Goal: Transaction & Acquisition: Purchase product/service

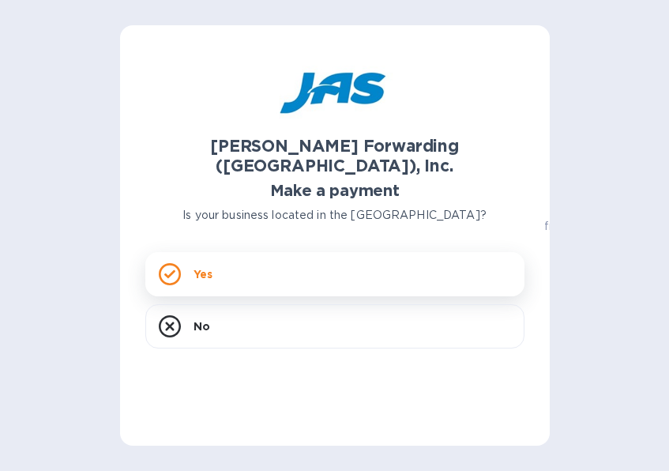
click at [284, 252] on div "Yes" at bounding box center [334, 274] width 379 height 44
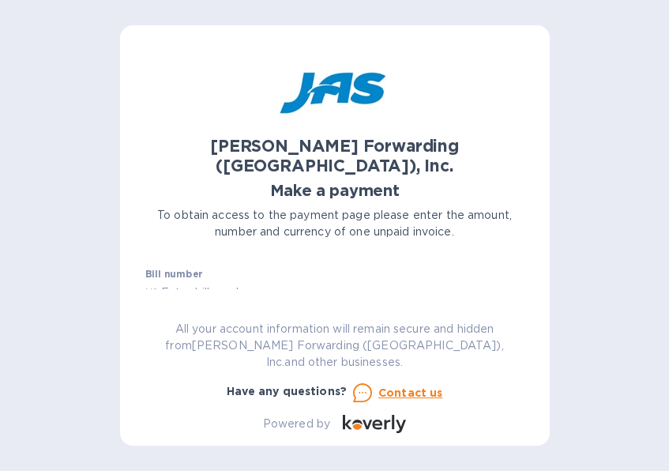
click at [245, 281] on input "text" at bounding box center [341, 293] width 367 height 24
click at [235, 281] on input "text" at bounding box center [341, 293] width 367 height 24
drag, startPoint x: 266, startPoint y: 272, endPoint x: 251, endPoint y: 281, distance: 18.0
click at [265, 281] on input "text" at bounding box center [341, 293] width 367 height 24
type input "BNA503400886"
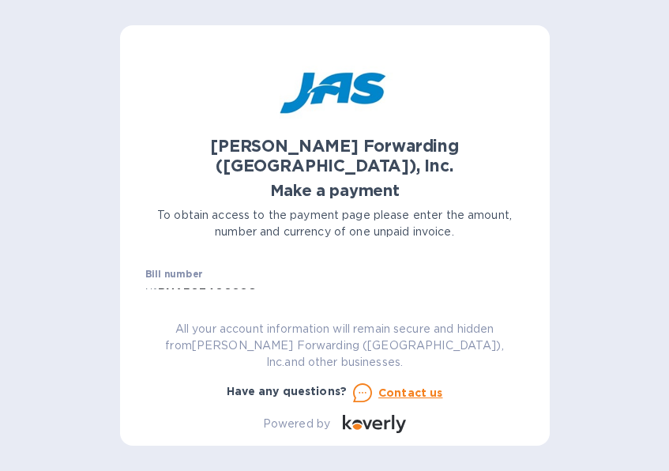
click at [175, 315] on label "Amount" at bounding box center [165, 319] width 40 height 9
click at [175, 310] on div "JAS Forwarding (USA), Inc. Make a payment To obtain access to the payment page …" at bounding box center [334, 242] width 379 height 382
click at [174, 315] on label "Amount" at bounding box center [165, 319] width 40 height 9
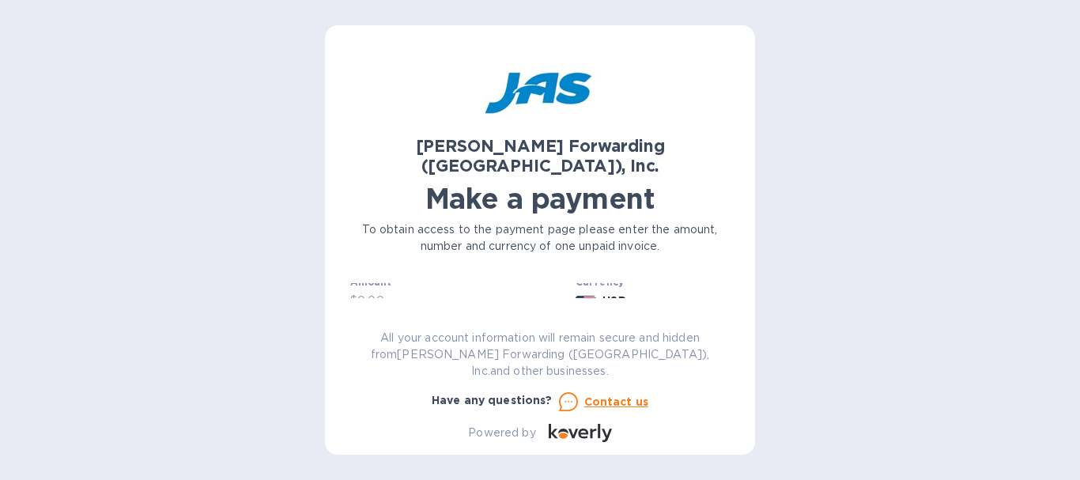
scroll to position [79, 0]
click at [424, 308] on input "text" at bounding box center [539, 320] width 379 height 24
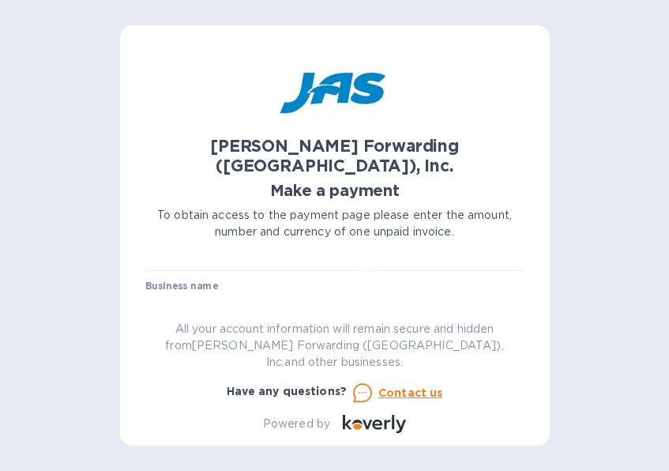
scroll to position [0, 0]
click at [269, 281] on input "BNA503400886" at bounding box center [341, 293] width 367 height 24
type input "377.40"
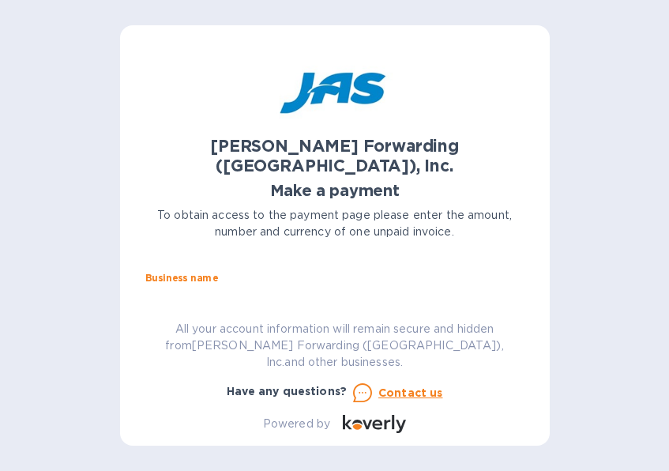
type input "Aerospace Products International"
type input "AERPROMEM"
click at [309, 286] on input "AERPROMEM" at bounding box center [334, 298] width 379 height 24
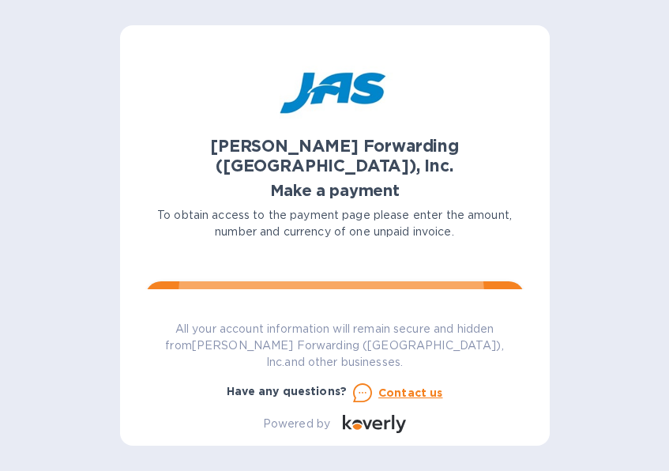
click at [332, 288] on span "Go to payment page" at bounding box center [335, 297] width 354 height 19
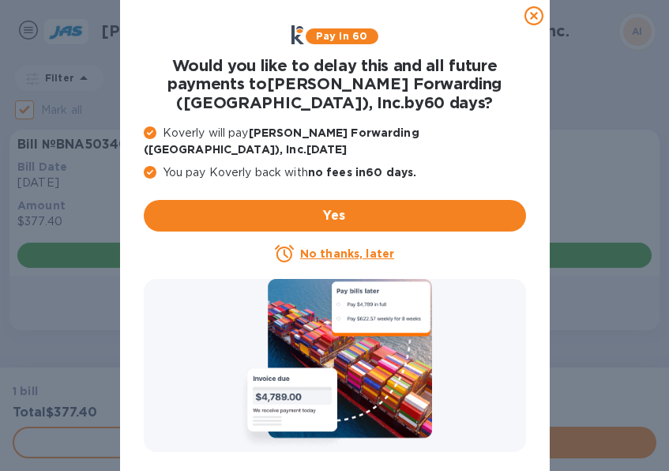
click at [533, 19] on icon at bounding box center [534, 15] width 19 height 19
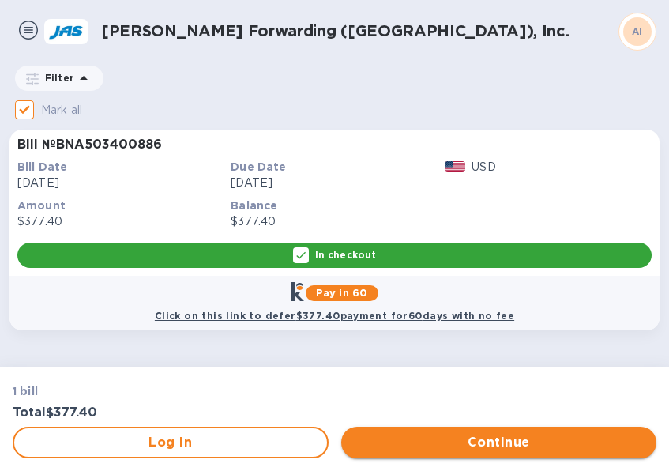
click at [417, 435] on span "Continue" at bounding box center [499, 442] width 291 height 19
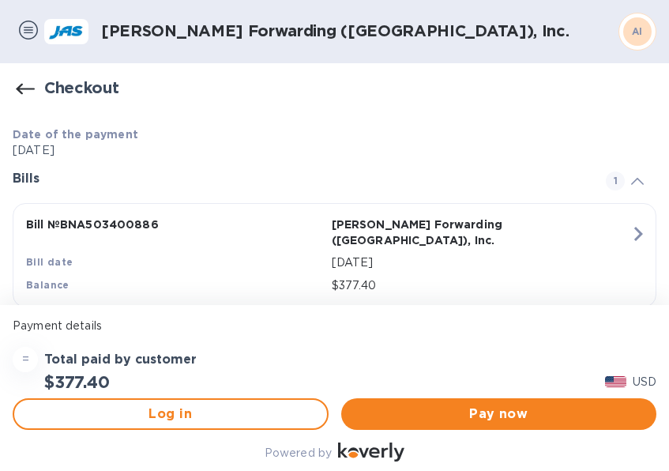
scroll to position [1, 0]
click at [405, 413] on span "Pay now" at bounding box center [499, 414] width 291 height 19
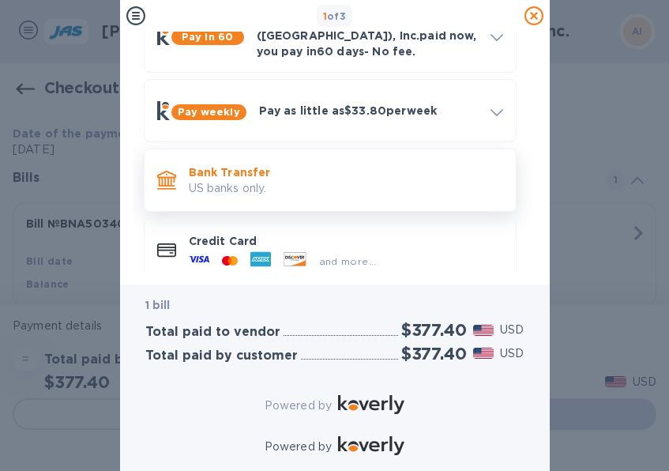
scroll to position [129, 0]
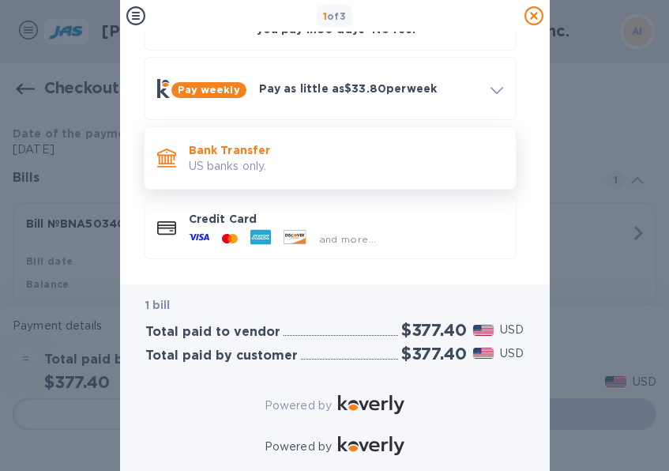
click at [281, 164] on div "Bank Transfer US banks only." at bounding box center [346, 158] width 327 height 45
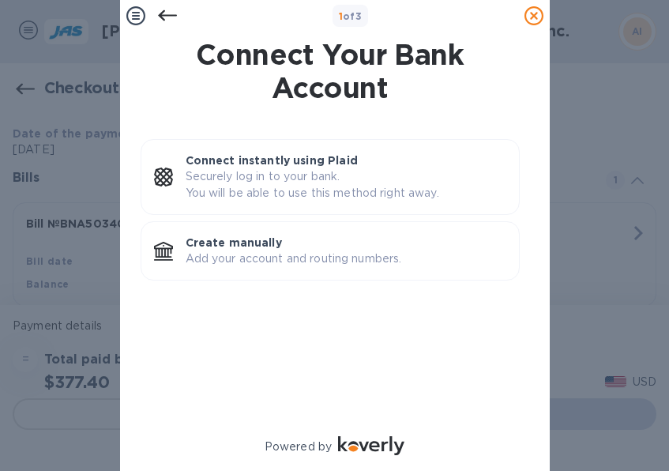
scroll to position [0, 0]
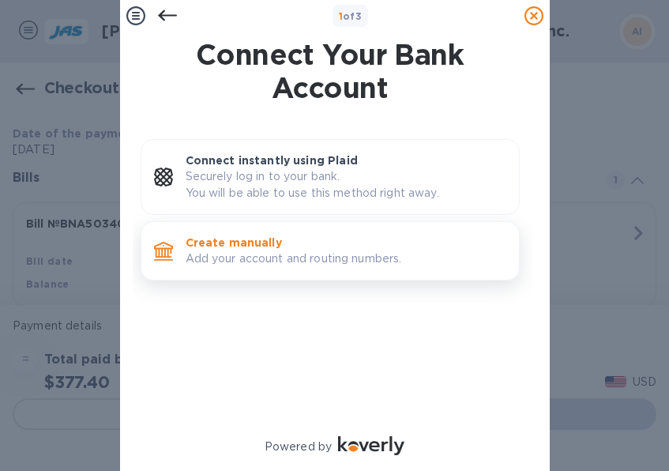
click at [349, 258] on p "Add your account and routing numbers." at bounding box center [346, 259] width 321 height 17
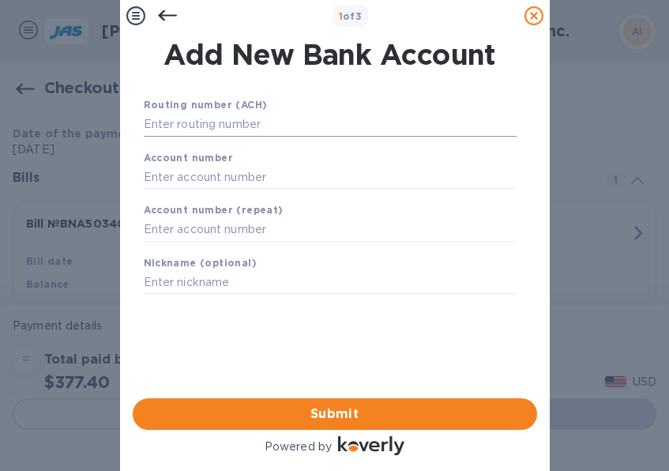
click at [251, 127] on input "text" at bounding box center [330, 125] width 373 height 24
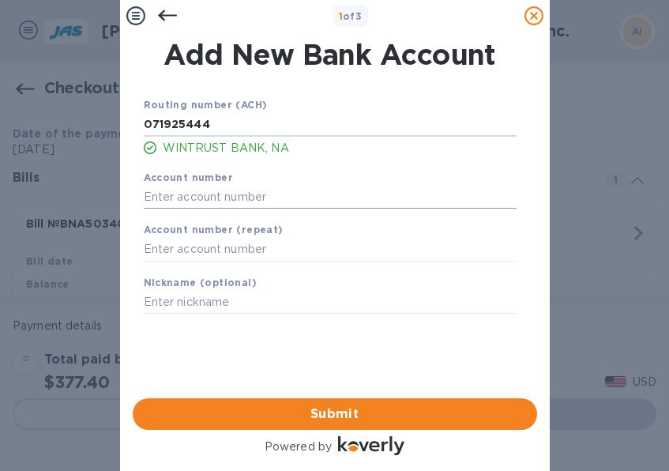
type input "071925444"
click at [239, 200] on input "text" at bounding box center [330, 197] width 373 height 24
click at [236, 203] on input "text" at bounding box center [330, 197] width 373 height 24
click at [252, 198] on input "text" at bounding box center [330, 197] width 373 height 24
click at [256, 200] on input "text" at bounding box center [330, 197] width 373 height 24
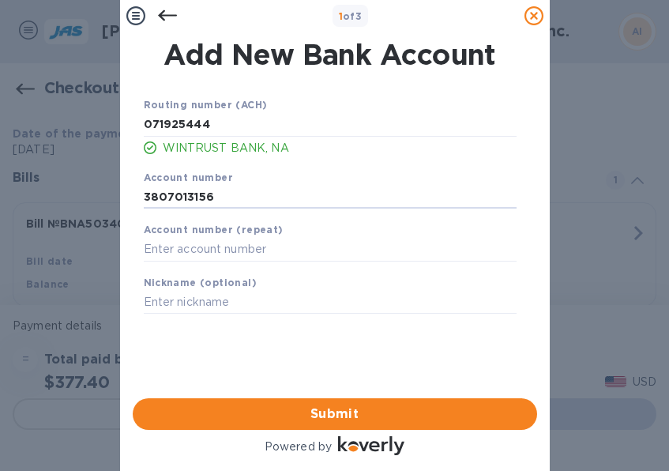
type input "3807013156"
click at [224, 405] on span "Submit" at bounding box center [334, 414] width 379 height 19
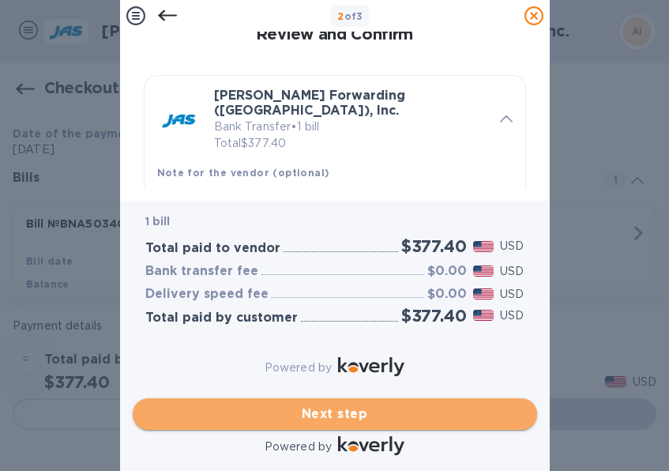
click at [369, 405] on span "Next step" at bounding box center [334, 414] width 379 height 19
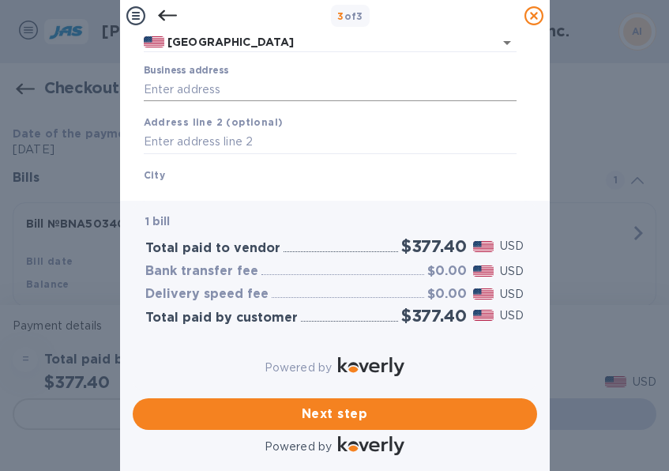
scroll to position [79, 0]
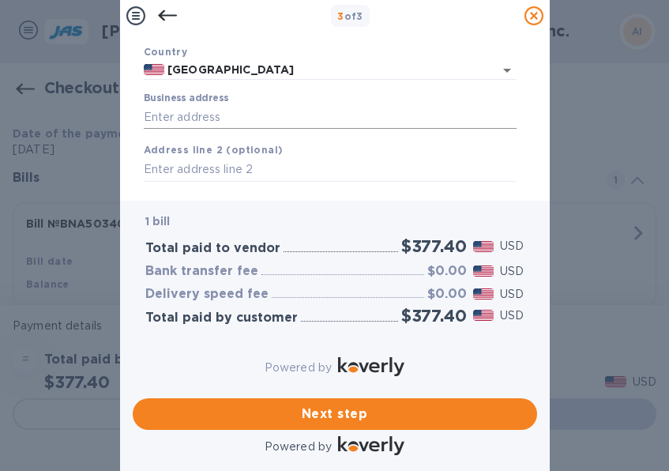
click at [224, 114] on input "Business address" at bounding box center [330, 117] width 373 height 24
click at [189, 115] on input "Business address" at bounding box center [330, 117] width 373 height 24
type input "3720 Distriplex Drive North"
type input "Memphis"
type input "TN"
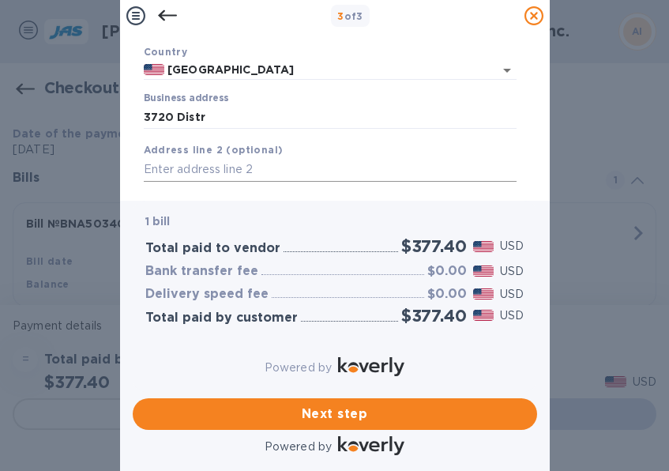
type input "38118"
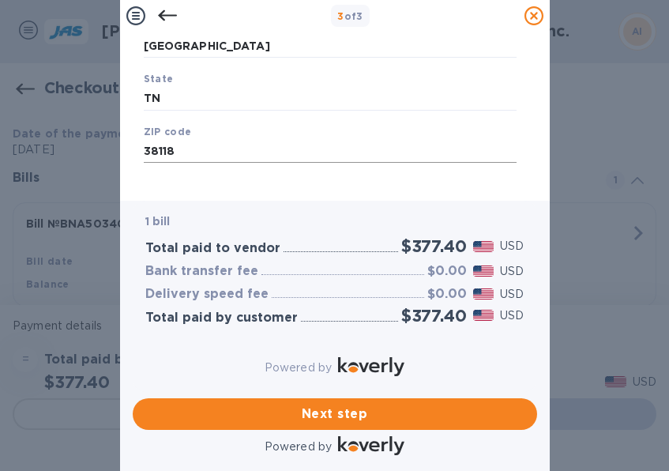
scroll to position [269, 0]
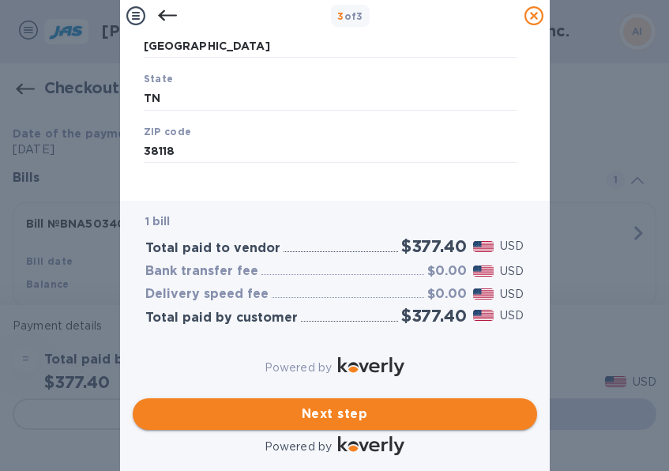
click at [307, 409] on span "Next step" at bounding box center [334, 414] width 379 height 19
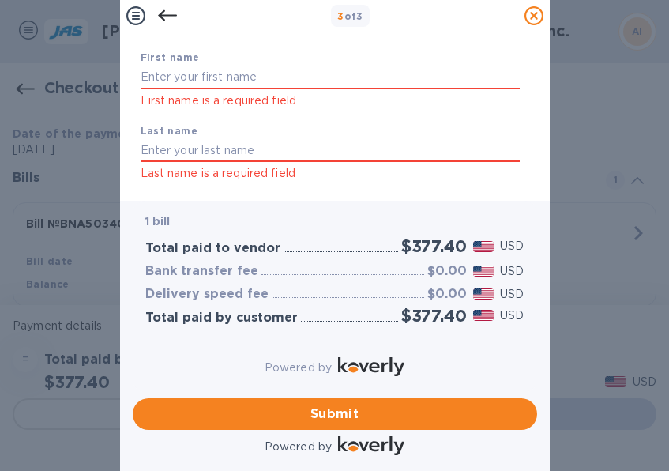
scroll to position [79, 0]
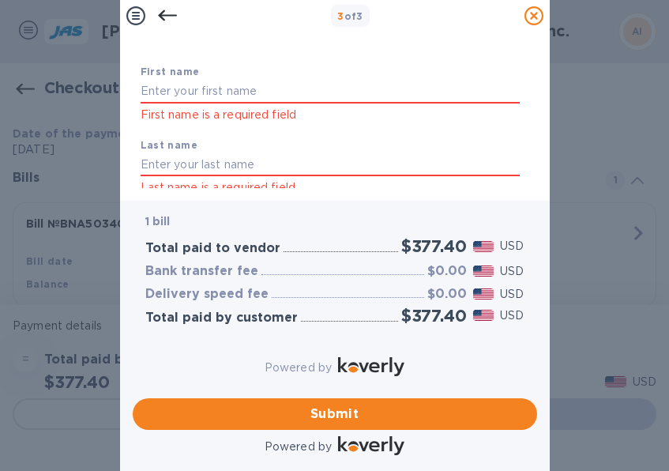
click at [255, 104] on div "First name is a required field" at bounding box center [330, 102] width 379 height 44
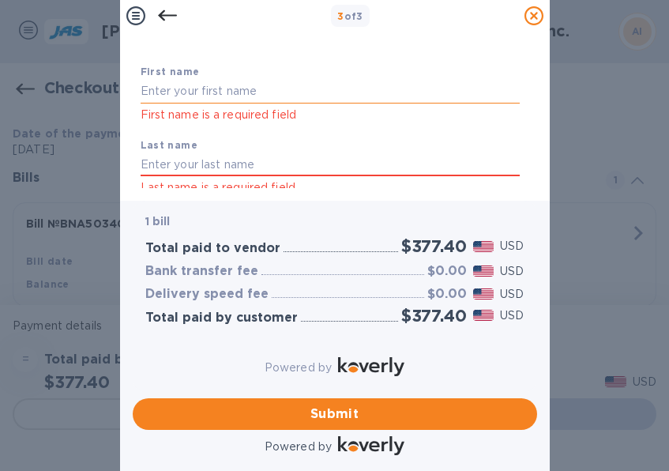
click at [261, 96] on input "text" at bounding box center [330, 92] width 379 height 24
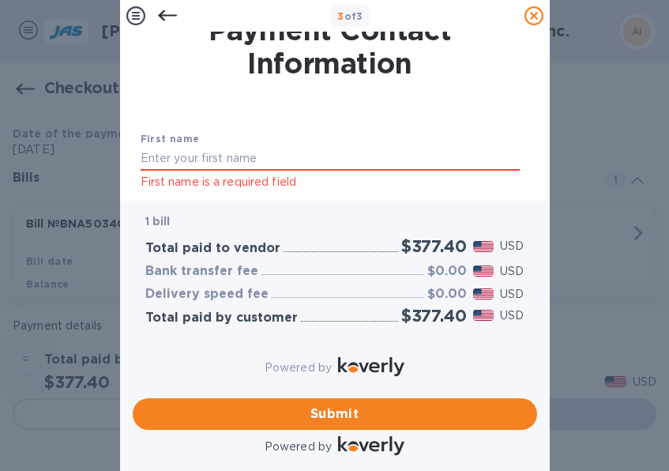
scroll to position [0, 0]
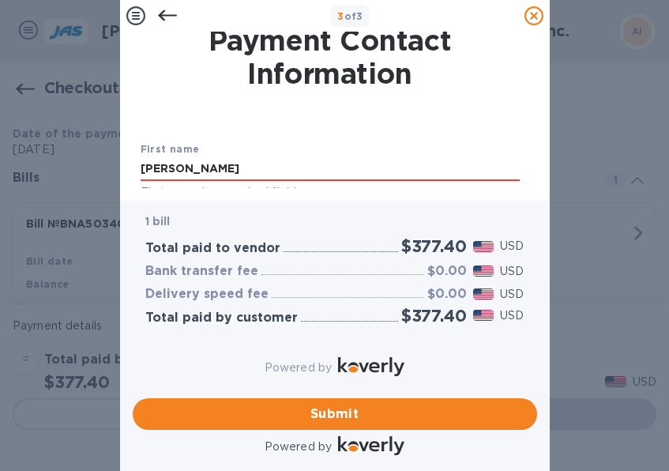
type input "Mary"
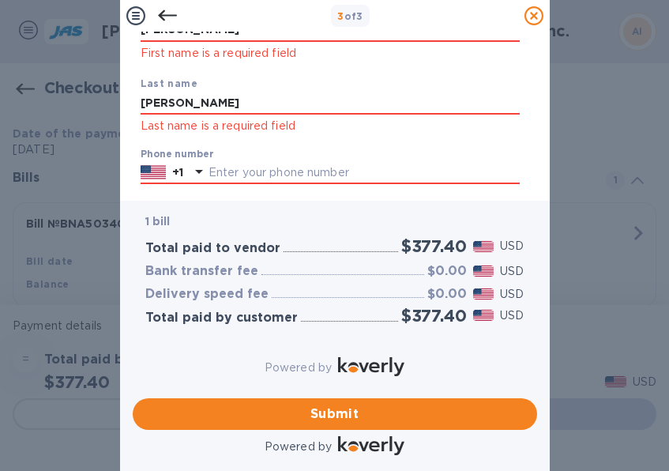
type input "Graham"
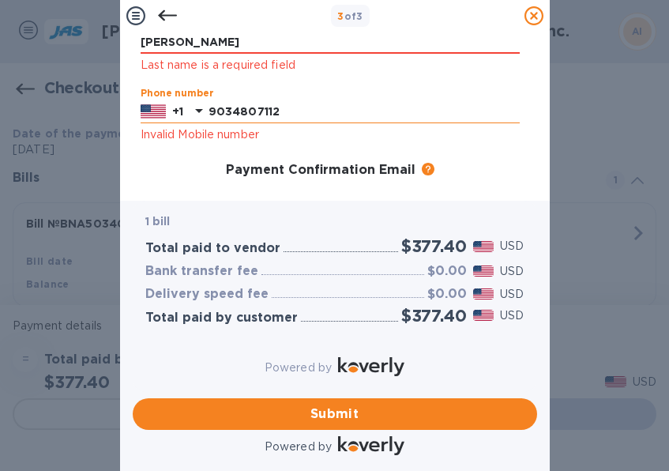
scroll to position [229, 0]
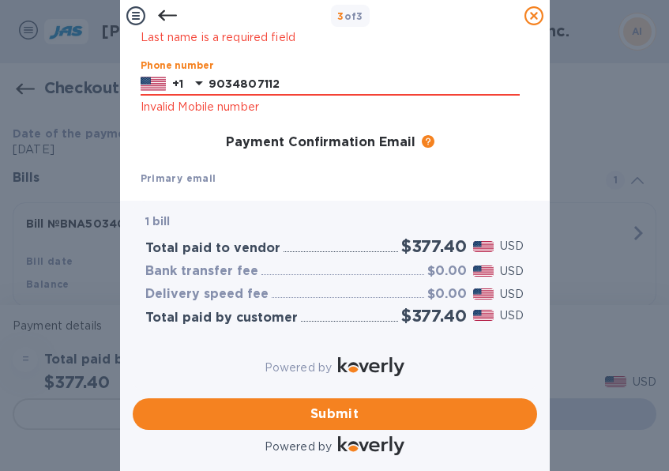
type input "9034807112"
click at [282, 144] on h3 "Payment Confirmation Email" at bounding box center [321, 142] width 190 height 15
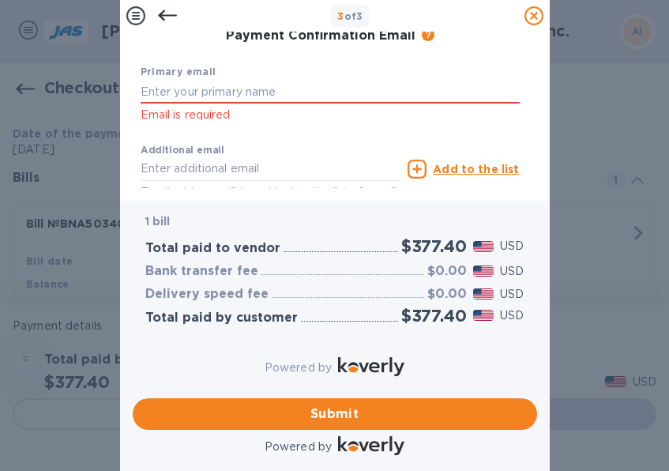
scroll to position [308, 0]
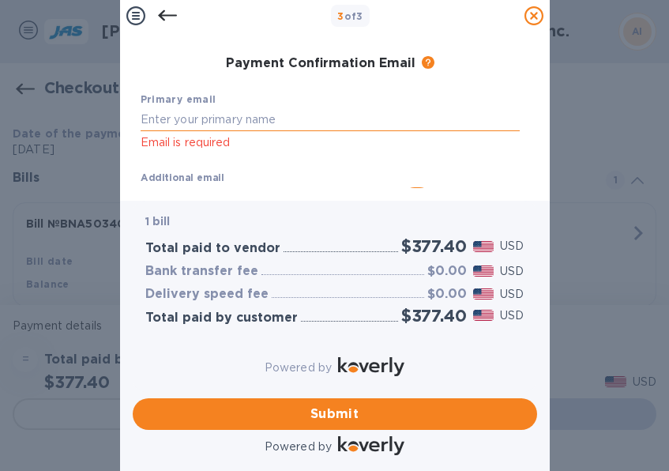
click at [214, 115] on input "text" at bounding box center [330, 119] width 379 height 24
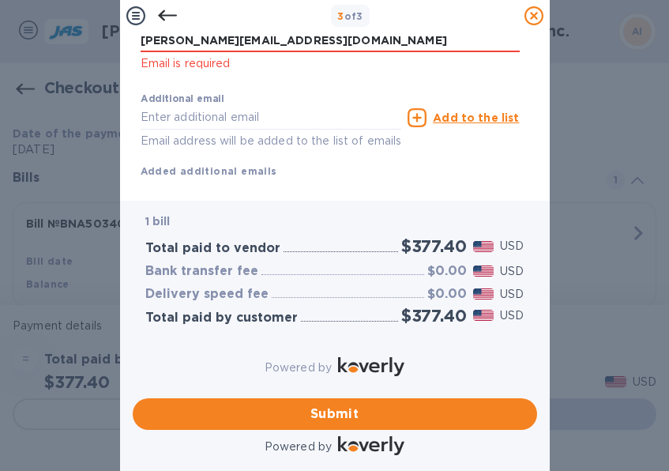
scroll to position [435, 0]
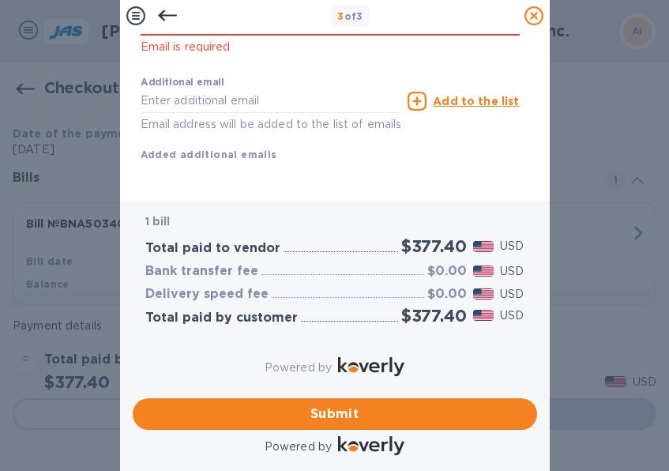
type input "mary.g@aeromed.group"
click at [296, 120] on div "Additional email Email address will be added to the list of emails Add to the l…" at bounding box center [330, 116] width 379 height 94
click at [306, 405] on span "Submit" at bounding box center [334, 414] width 379 height 19
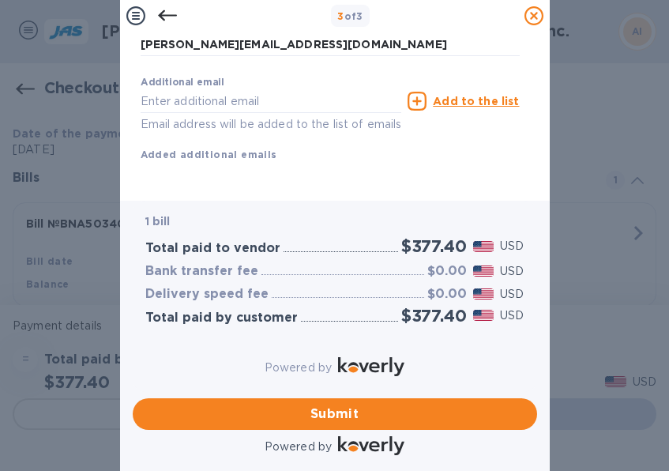
scroll to position [352, 0]
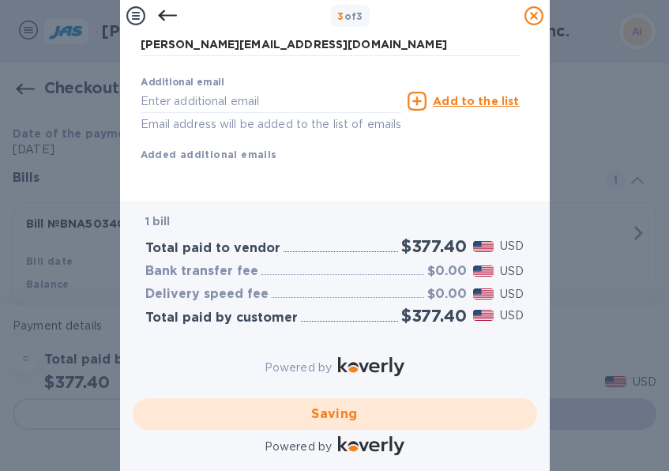
checkbox input "false"
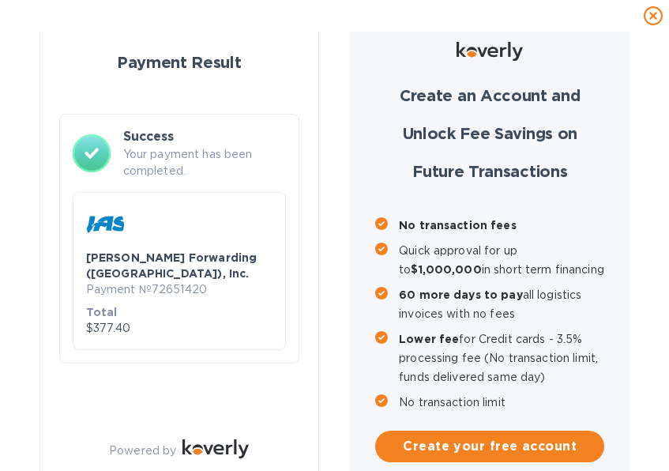
scroll to position [0, 0]
